Goal: Navigation & Orientation: Find specific page/section

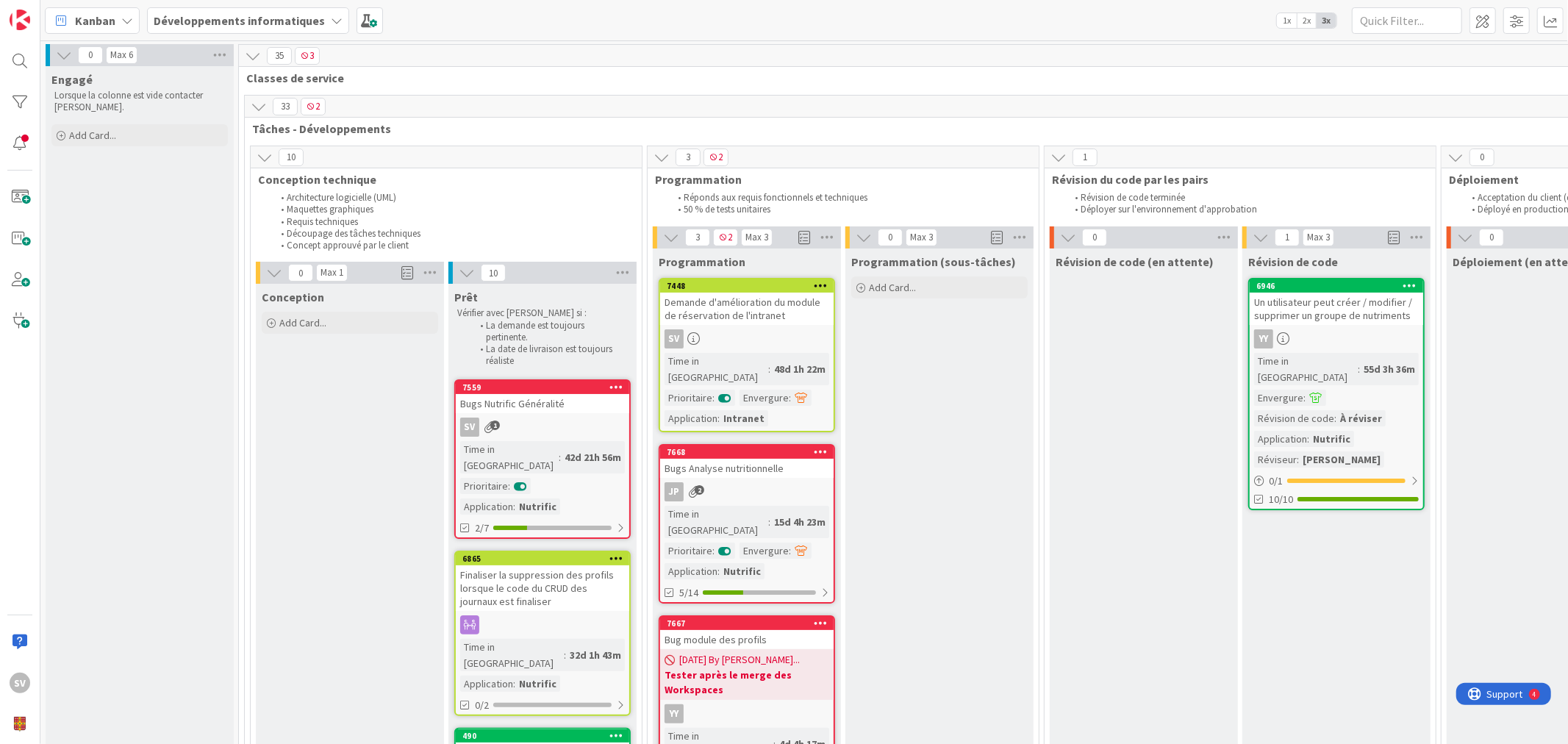
click at [772, 303] on div "Demande d'amélioration du module de réservation de l'intranet" at bounding box center [746, 308] width 173 height 32
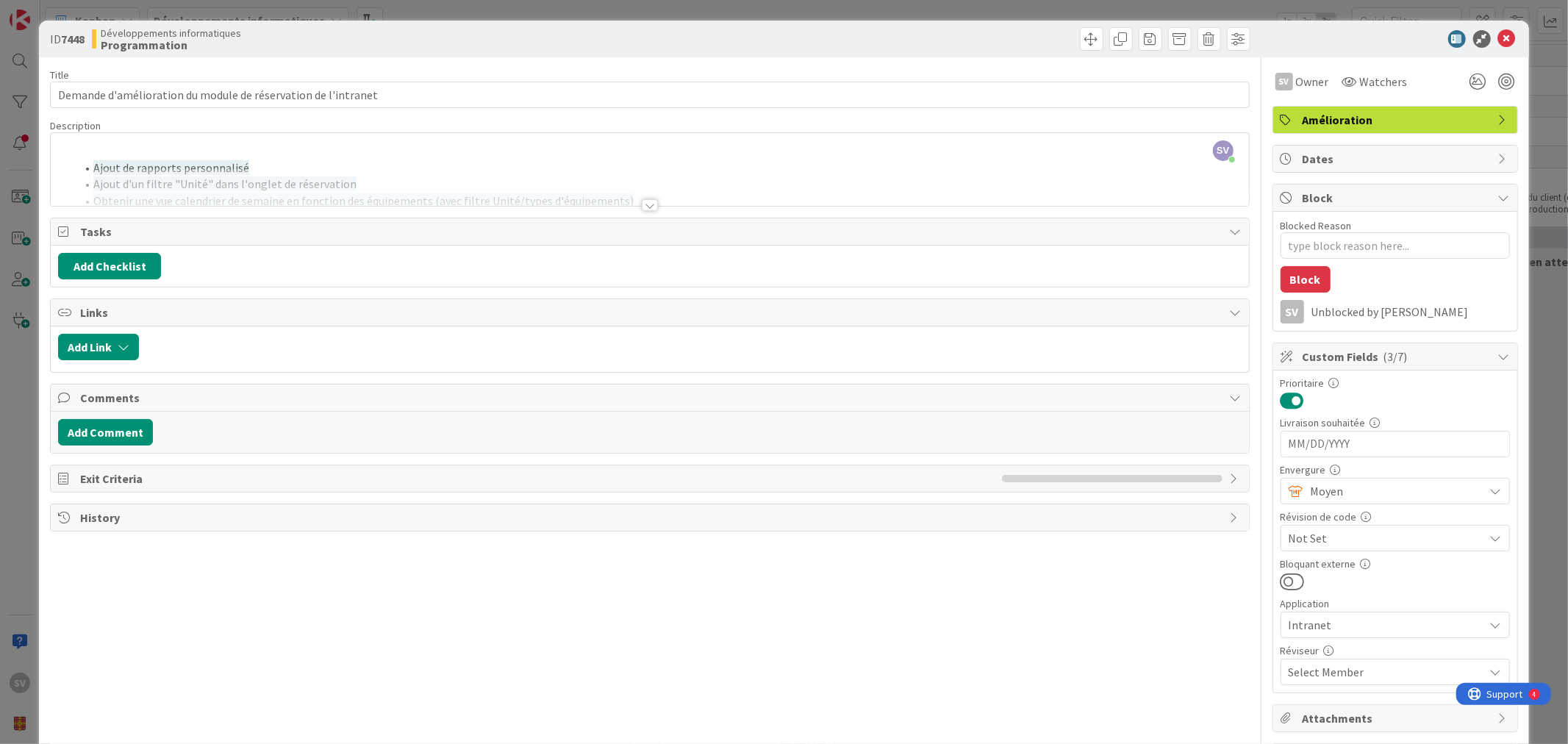
click at [643, 203] on div at bounding box center [650, 205] width 16 height 12
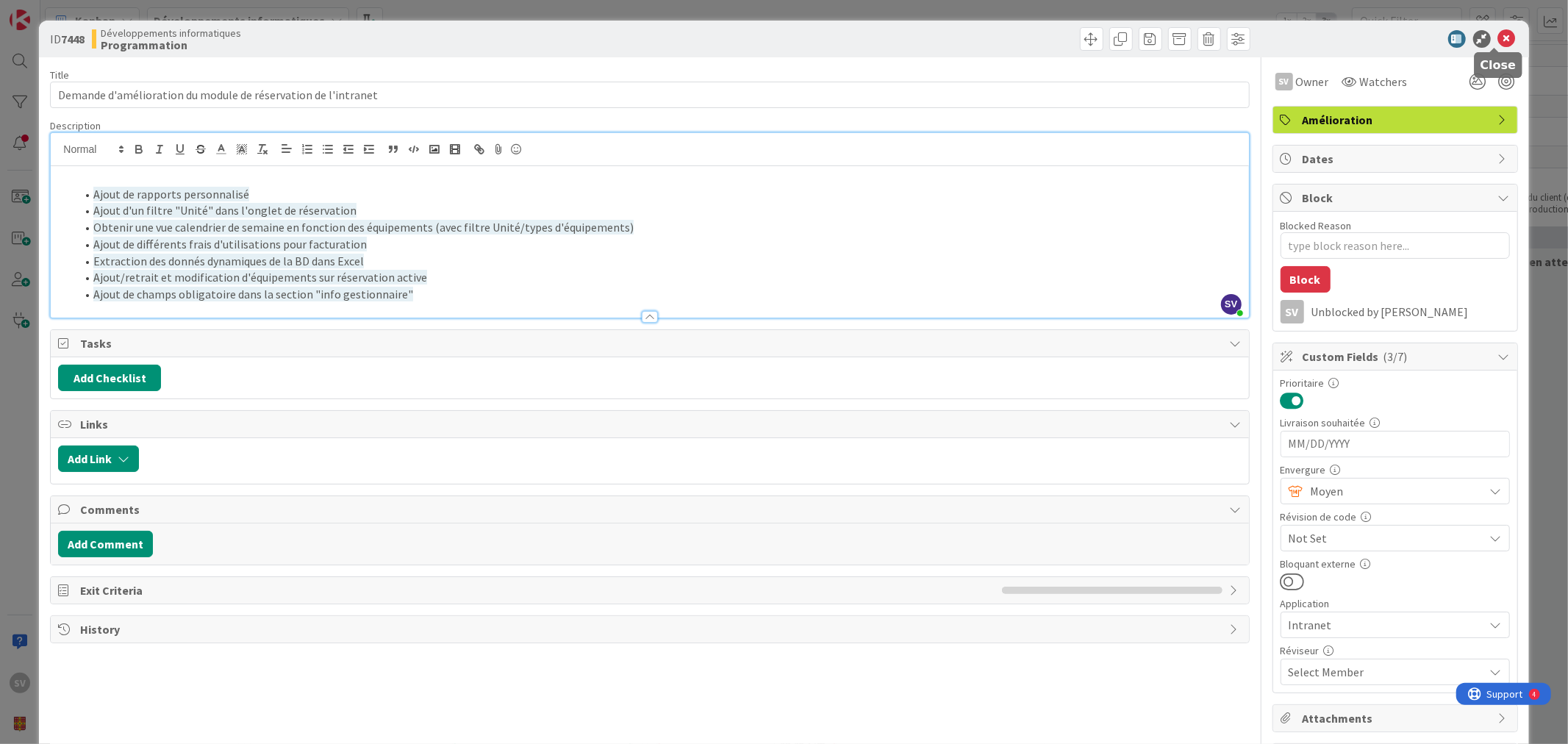
click at [1498, 40] on icon at bounding box center [1506, 39] width 17 height 17
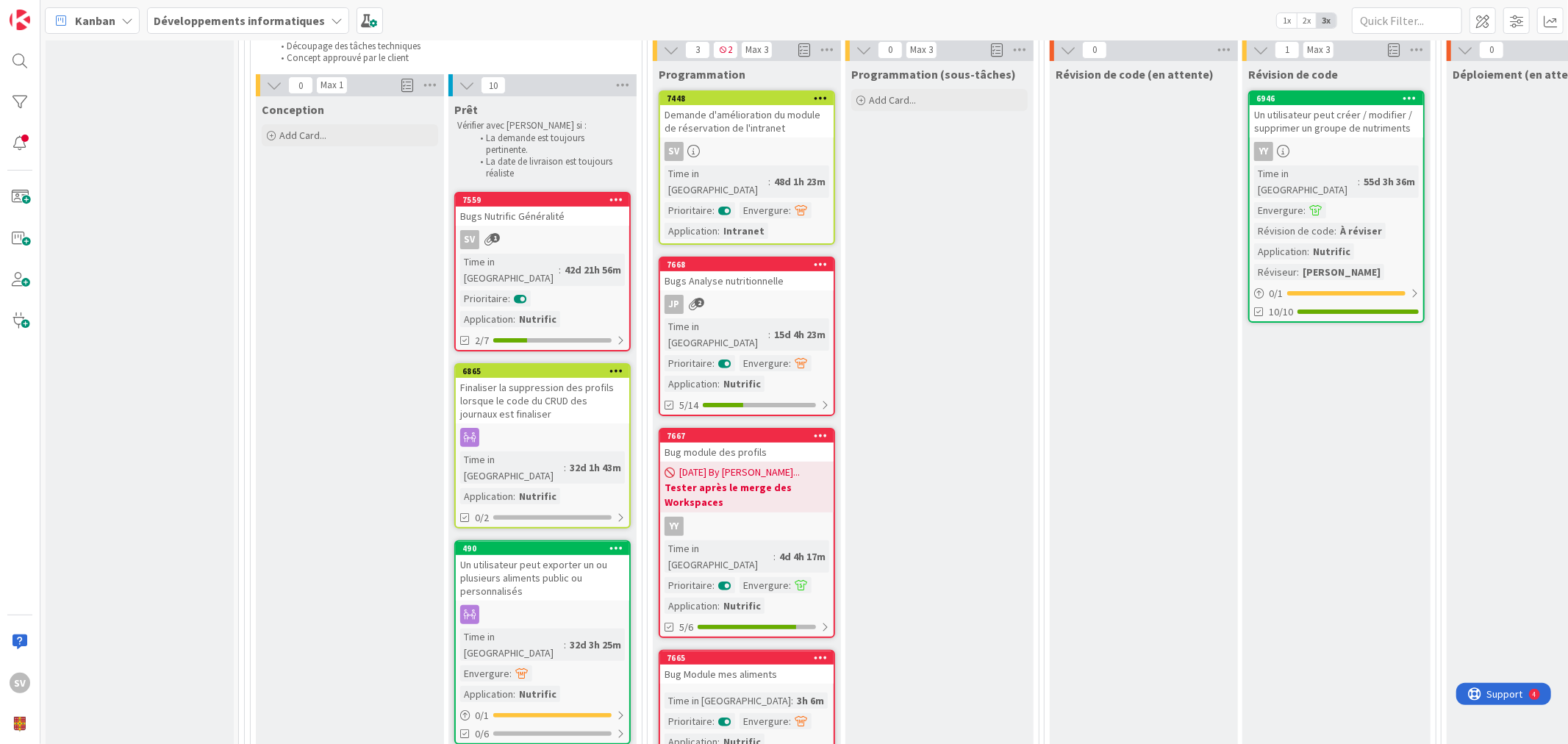
scroll to position [218, 0]
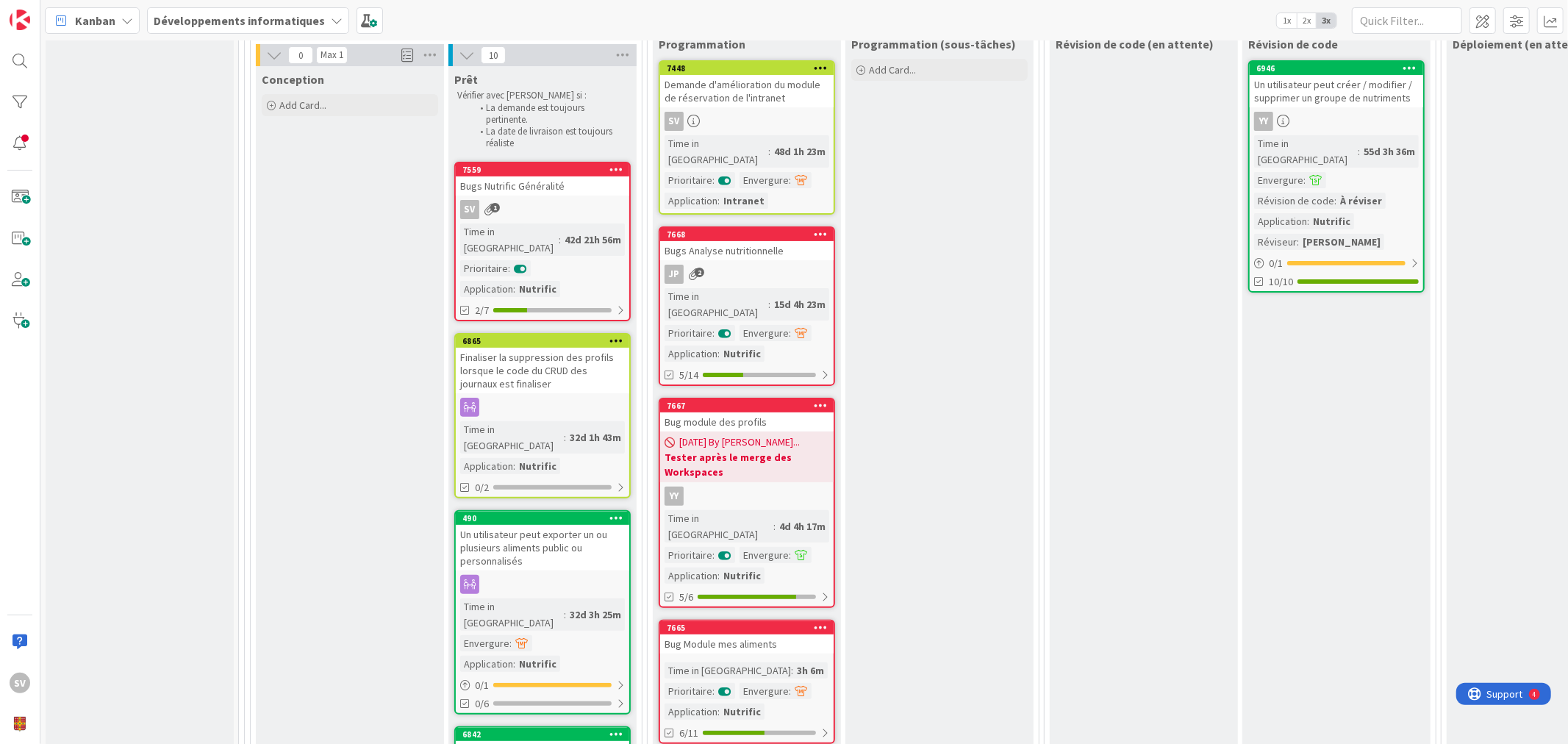
click at [539, 347] on div "Finaliser la suppression des profils lorsque le code du CRUD des journaux est f…" at bounding box center [542, 370] width 173 height 45
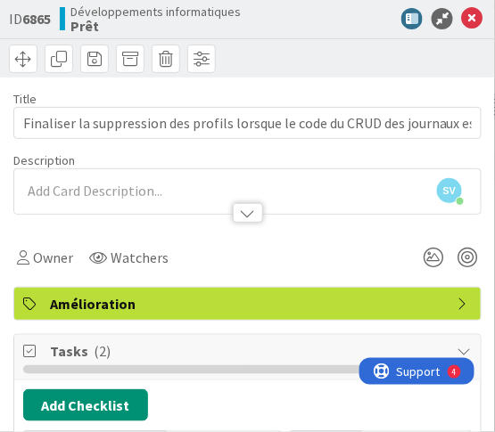
type textarea "x"
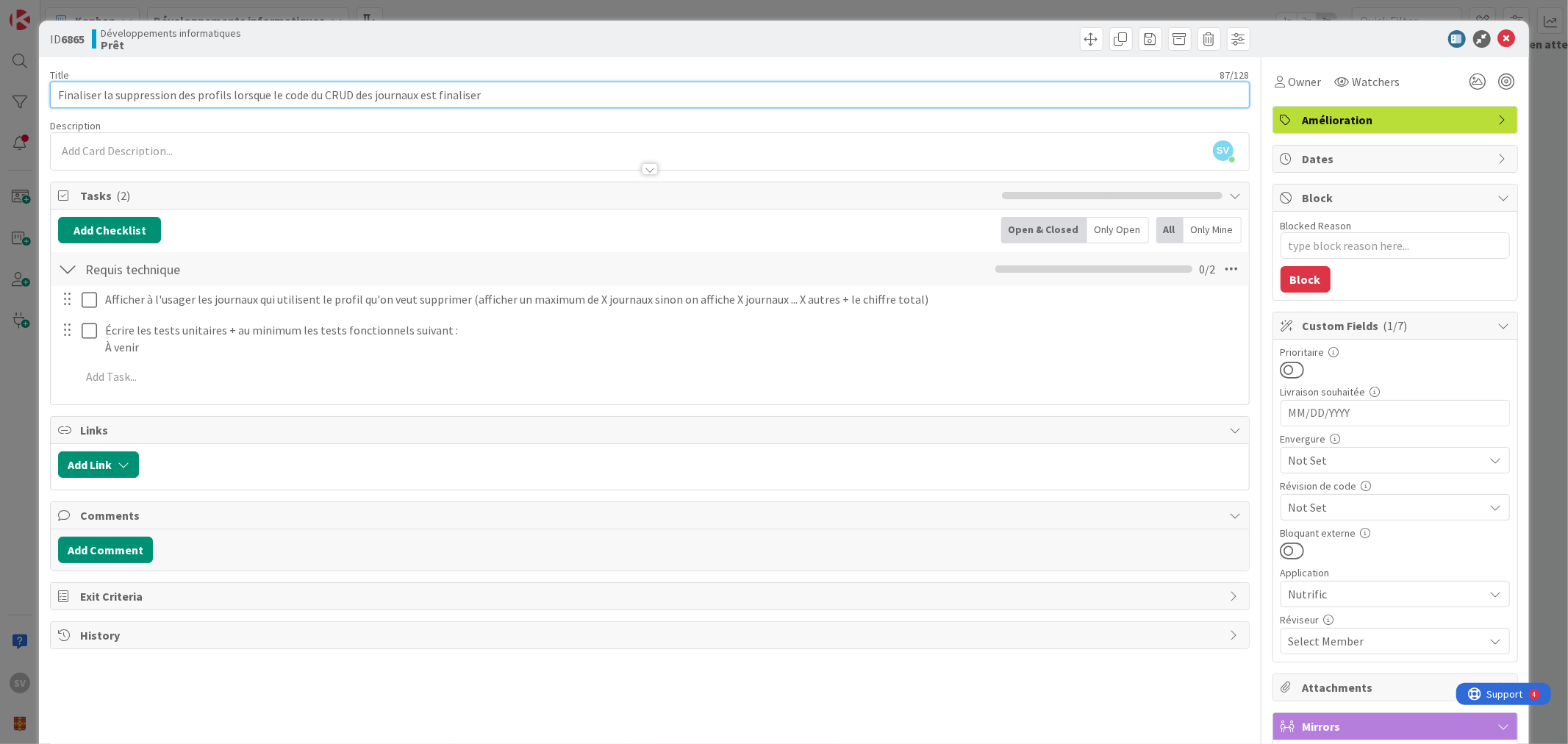
click at [190, 88] on input "Finaliser la suppression des profils lorsque le code du CRUD des journaux est f…" at bounding box center [649, 95] width 1198 height 26
drag, startPoint x: 229, startPoint y: 97, endPoint x: -200, endPoint y: 99, distance: 429.0
click at [0, 99] on html "SV Kanban Développements informatiques 1x 2x 3x 0 Max 6 Engagé Lorsque la colon…" at bounding box center [784, 372] width 1568 height 744
click at [1498, 31] on icon at bounding box center [1506, 39] width 17 height 17
